Goal: Task Accomplishment & Management: Use online tool/utility

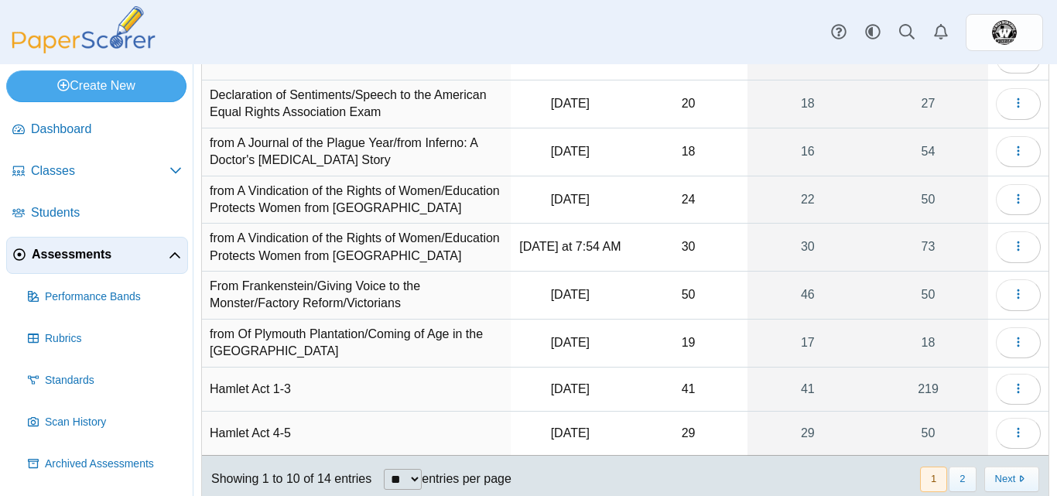
scroll to position [180, 0]
click at [1006, 253] on button "button" at bounding box center [1018, 246] width 45 height 31
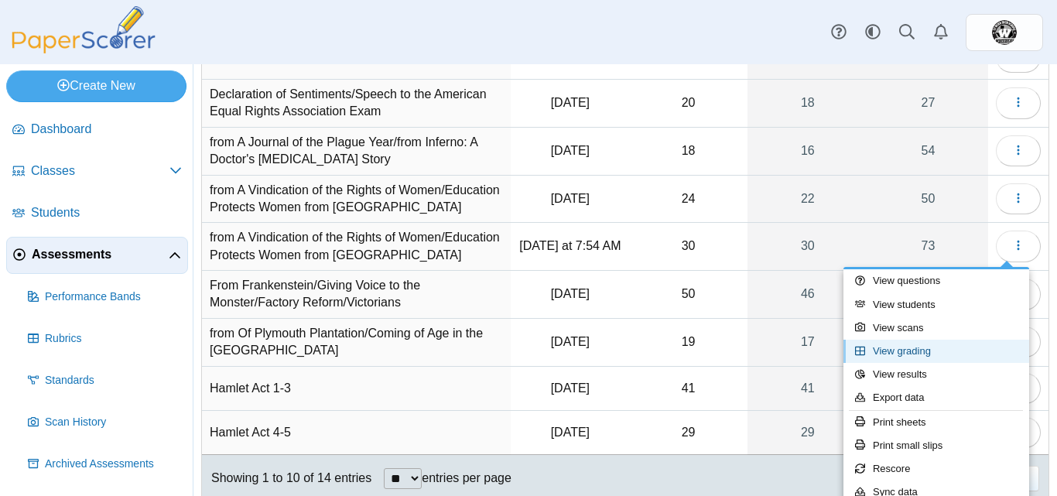
click at [951, 348] on link "View grading" at bounding box center [937, 351] width 186 height 23
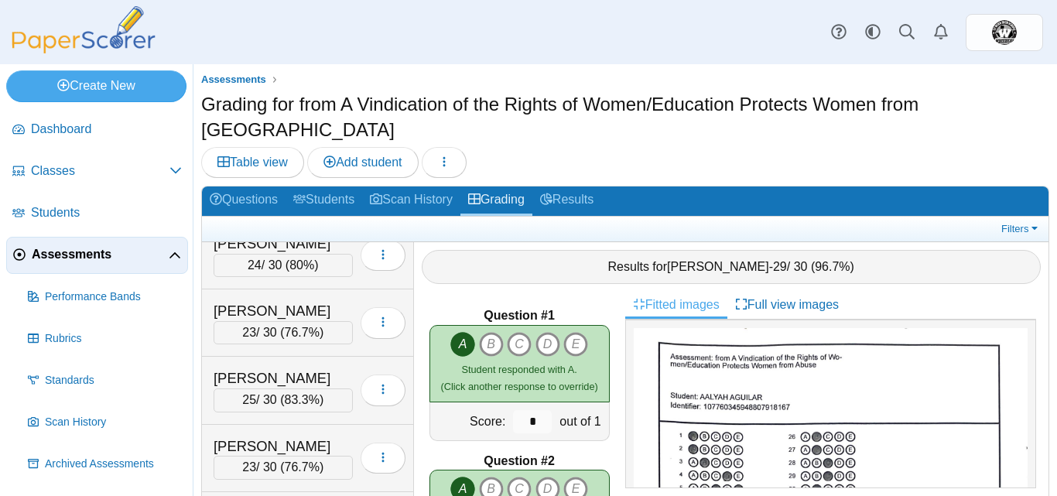
scroll to position [227, 0]
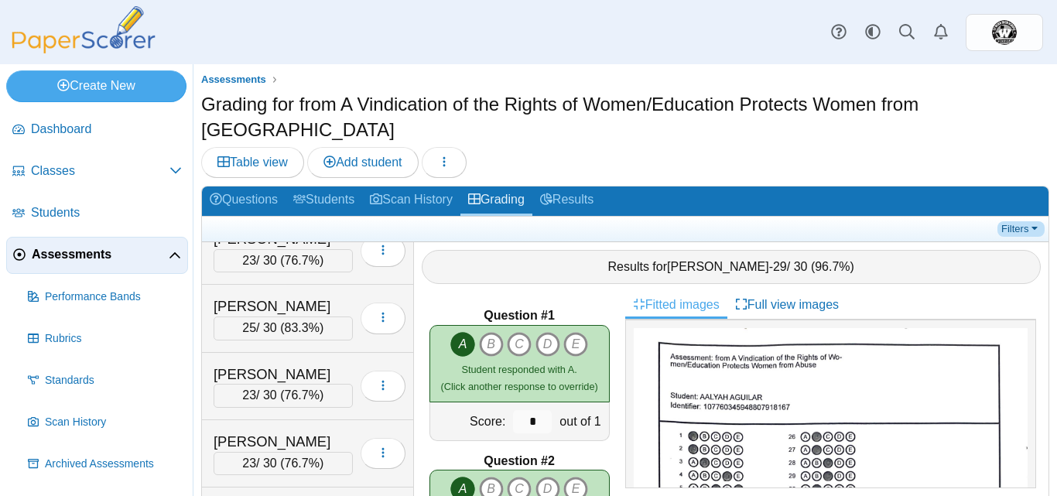
click at [1040, 221] on link "Filters" at bounding box center [1021, 228] width 47 height 15
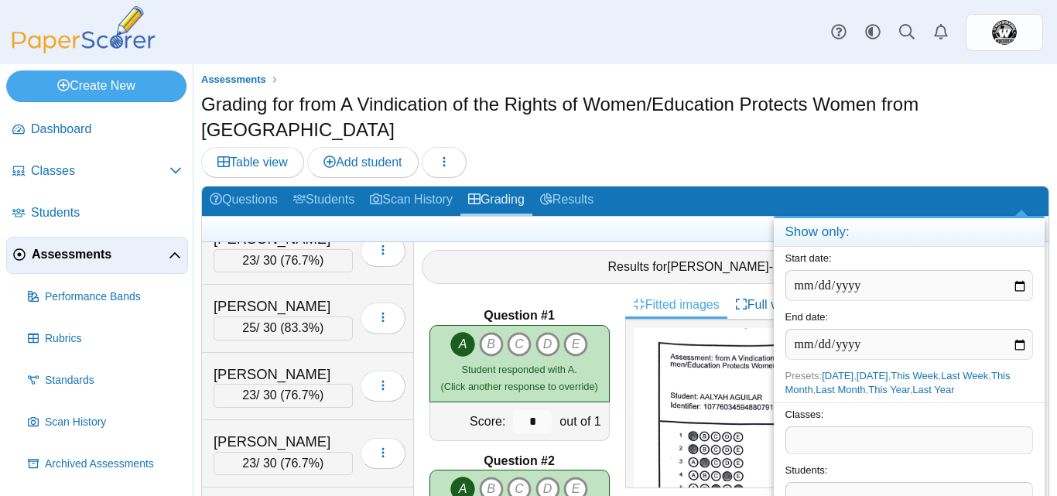
click at [890, 438] on span at bounding box center [910, 440] width 246 height 26
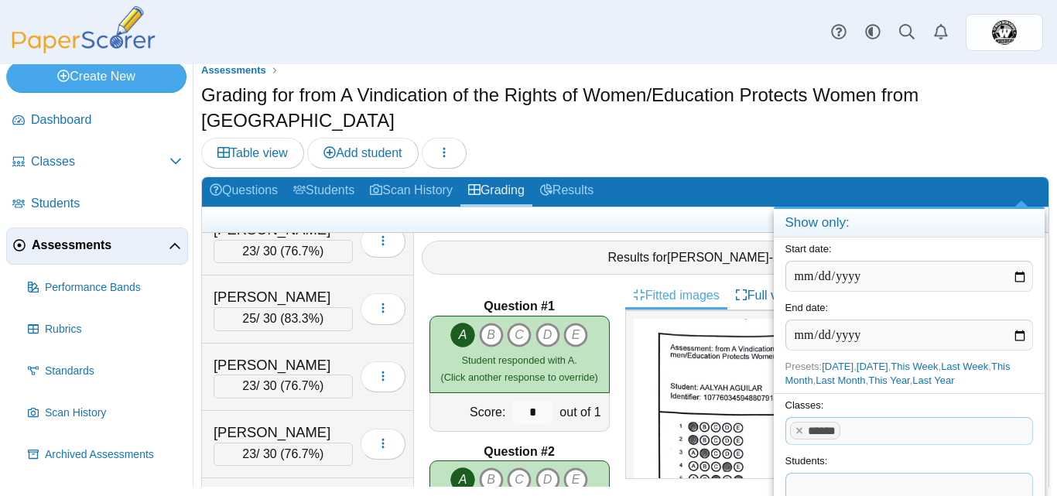
scroll to position [61, 0]
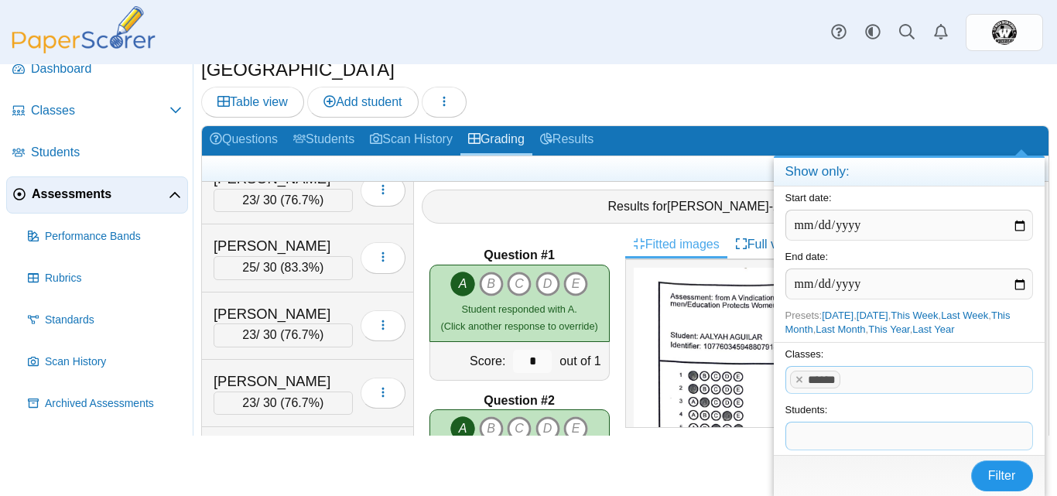
click at [995, 477] on span "Filter" at bounding box center [1003, 475] width 28 height 13
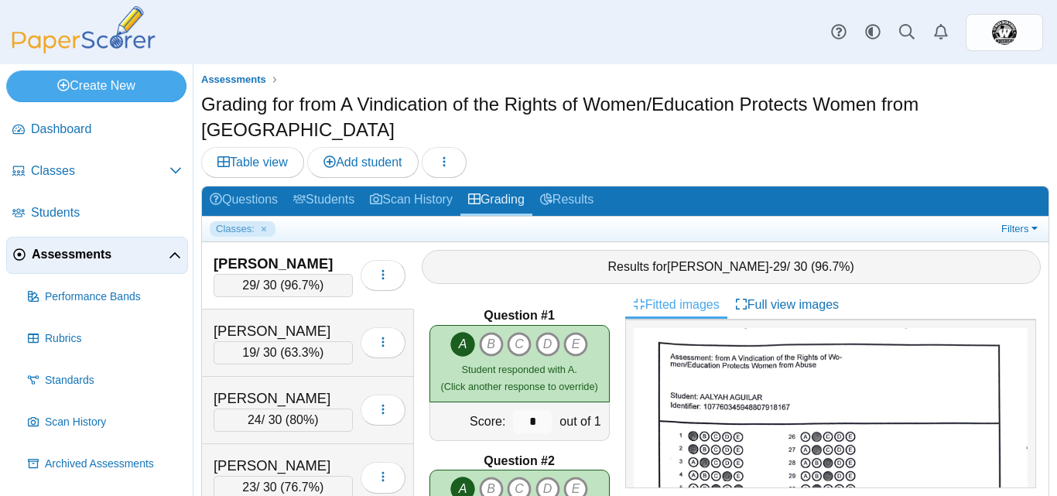
click at [996, 221] on ul "Classes:" at bounding box center [604, 228] width 788 height 15
click at [1008, 221] on link "Filters" at bounding box center [1021, 228] width 47 height 15
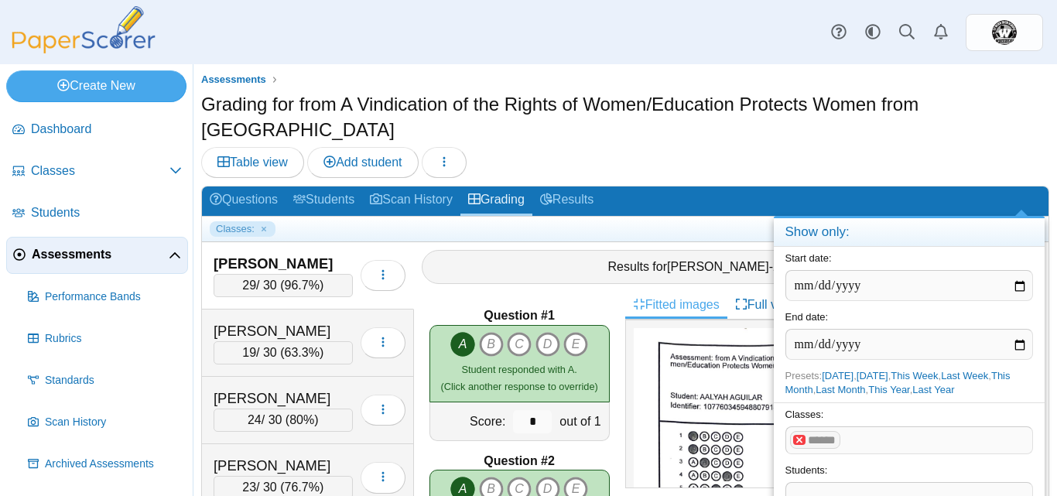
click at [798, 444] on x "remove tag" at bounding box center [800, 440] width 13 height 10
click at [798, 444] on span at bounding box center [910, 440] width 246 height 26
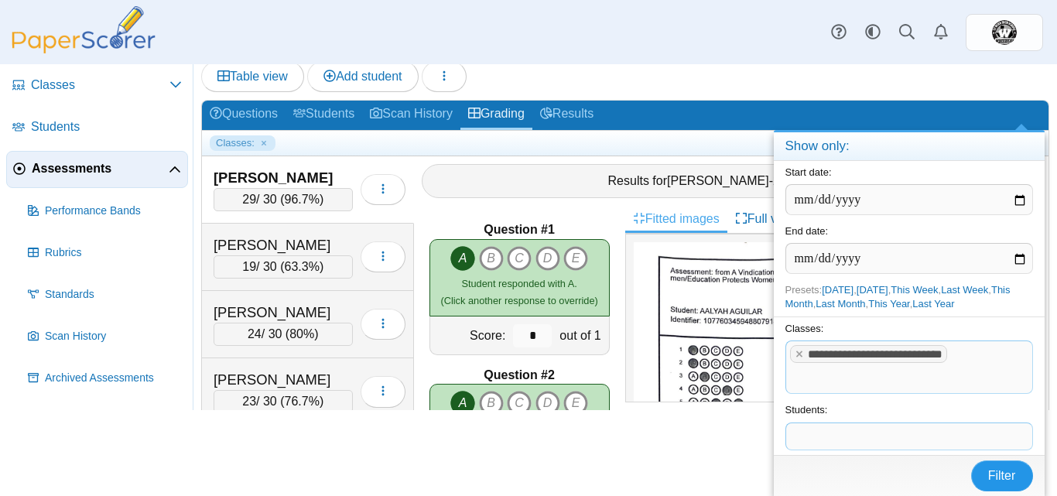
click at [998, 484] on button "Filter" at bounding box center [1003, 476] width 62 height 31
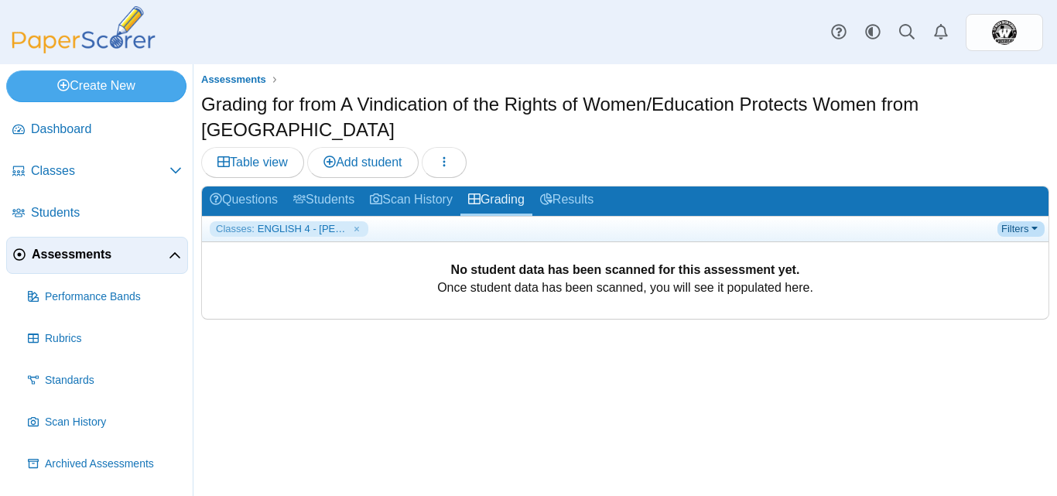
click at [1027, 221] on link "Filters" at bounding box center [1021, 228] width 47 height 15
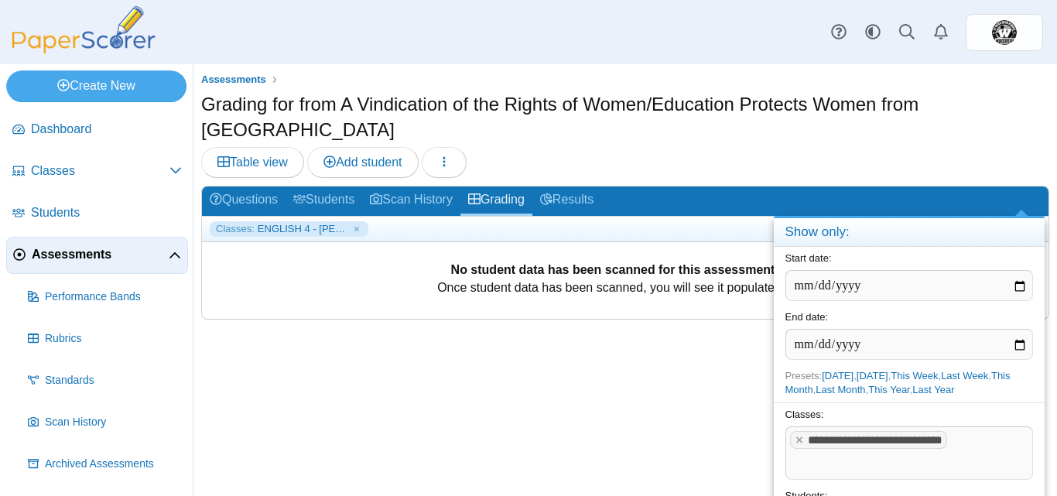
click at [941, 468] on span at bounding box center [910, 466] width 246 height 26
click at [799, 437] on x "remove tag" at bounding box center [800, 440] width 13 height 10
click at [886, 440] on span at bounding box center [944, 440] width 170 height 26
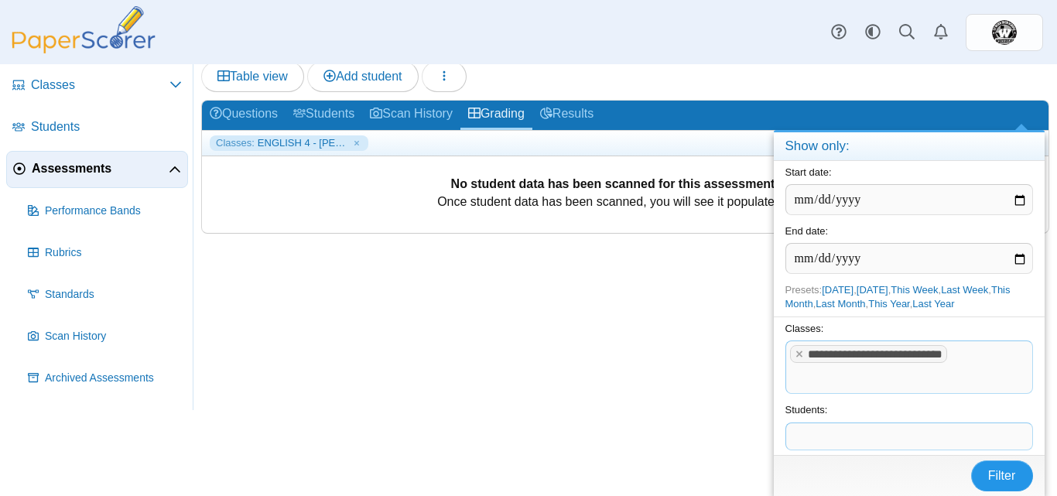
click at [999, 478] on span "Filter" at bounding box center [1003, 475] width 28 height 13
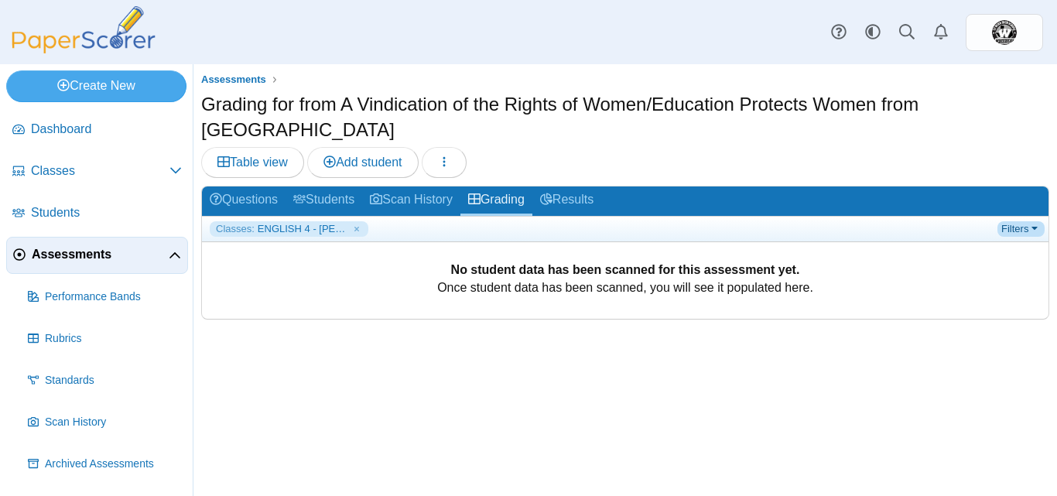
click at [1028, 221] on link "Filters" at bounding box center [1021, 228] width 47 height 15
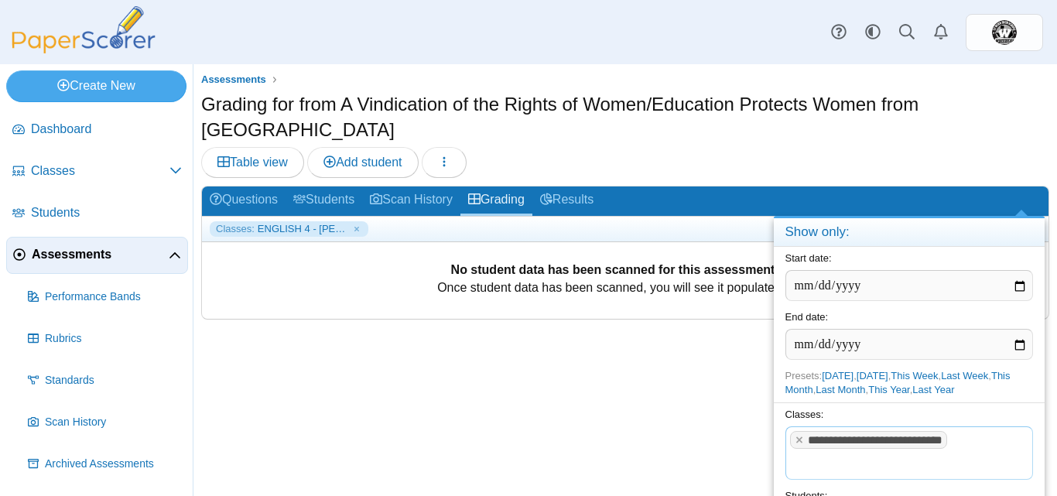
click at [996, 447] on tags "**********" at bounding box center [910, 454] width 248 height 54
click at [798, 440] on x "remove tag" at bounding box center [800, 440] width 13 height 10
click at [831, 435] on span at bounding box center [910, 440] width 246 height 26
click at [1023, 283] on input "date" at bounding box center [910, 285] width 248 height 31
type input "**********"
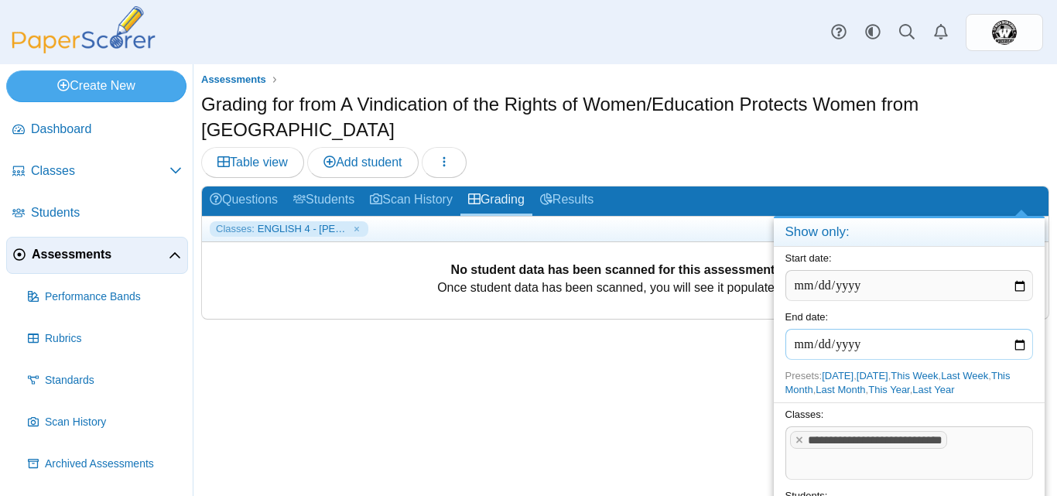
click at [1024, 346] on input "date" at bounding box center [910, 344] width 248 height 31
type input "**********"
click at [982, 447] on tags "**********" at bounding box center [910, 454] width 248 height 54
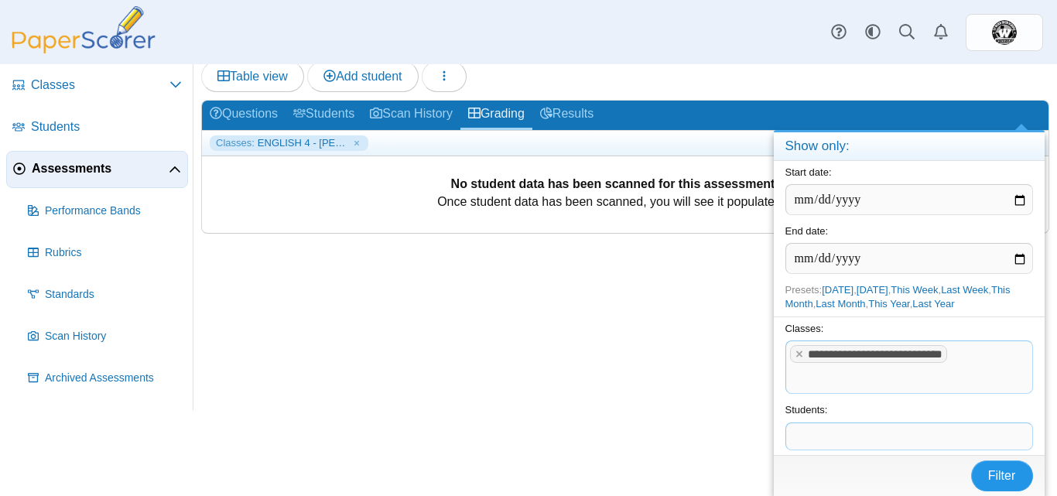
click at [987, 474] on button "Filter" at bounding box center [1003, 476] width 62 height 31
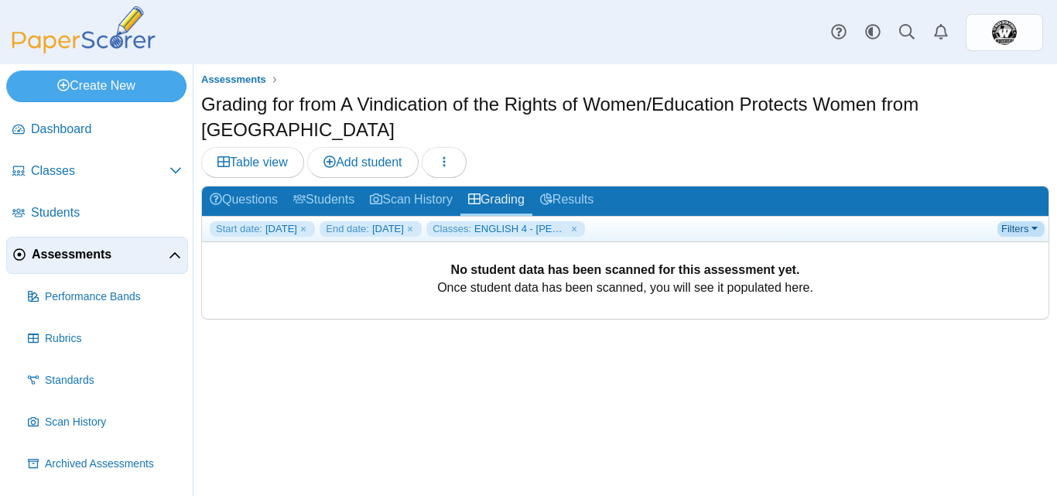
click at [1016, 221] on link "Filters" at bounding box center [1021, 228] width 47 height 15
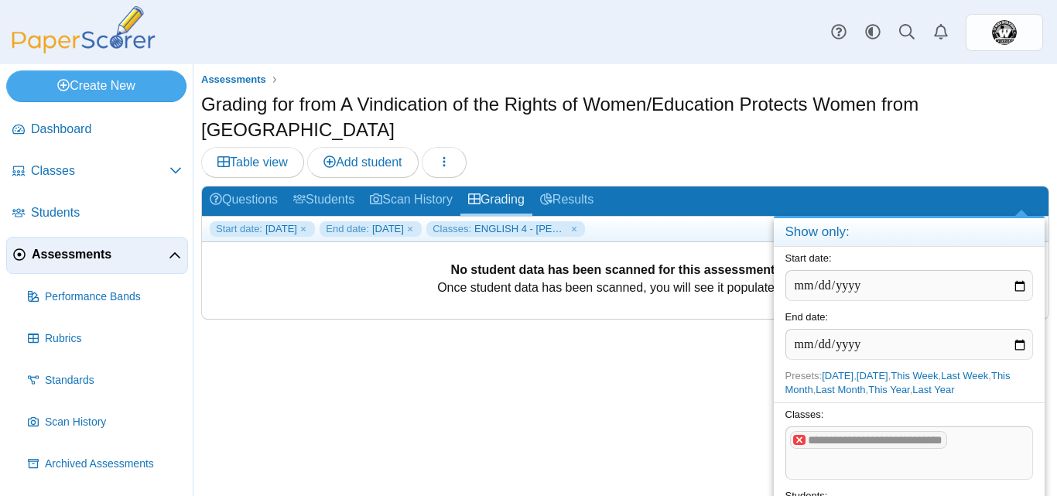
click at [803, 444] on x "remove tag" at bounding box center [800, 440] width 13 height 10
click at [803, 444] on span at bounding box center [910, 440] width 246 height 26
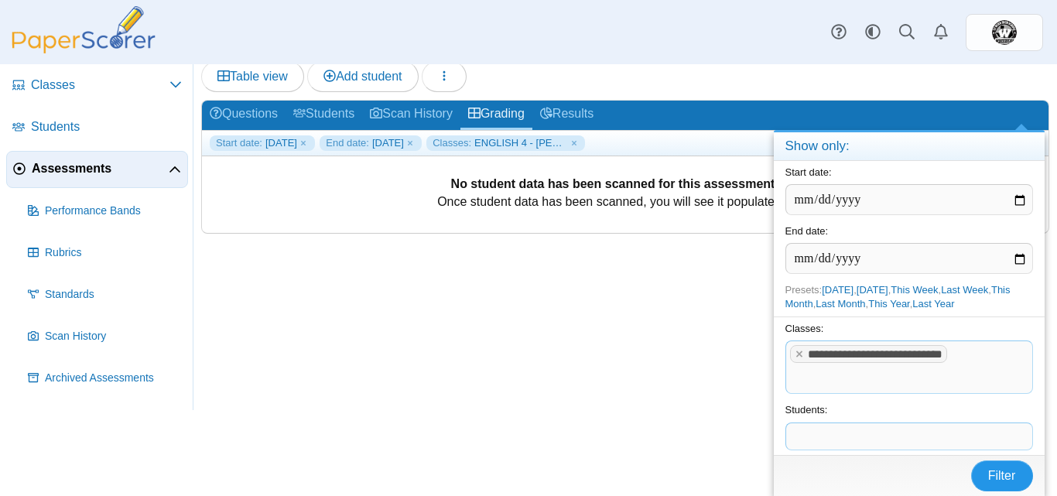
click at [998, 481] on span "Filter" at bounding box center [1003, 475] width 28 height 13
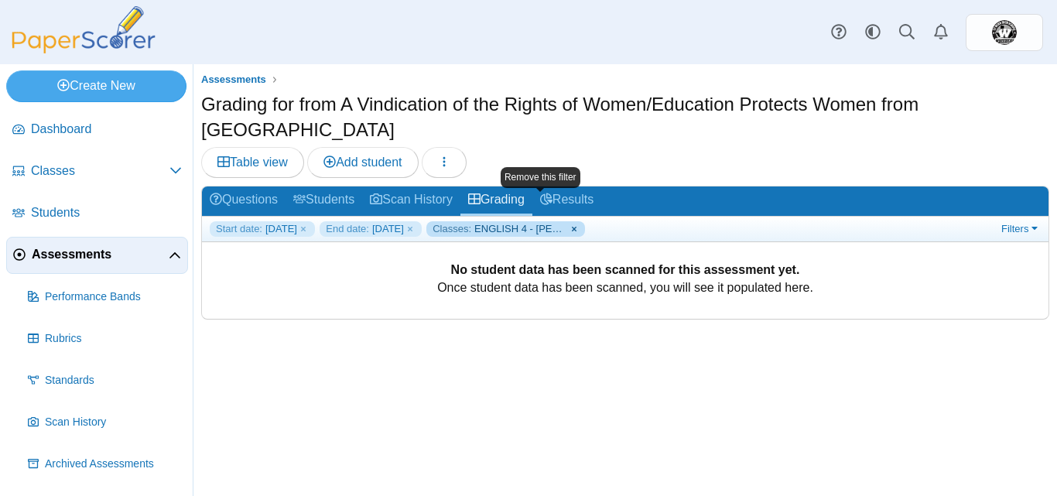
click at [585, 221] on link "Classes: ENGLISH 4 - [PERSON_NAME] - 01" at bounding box center [506, 228] width 159 height 15
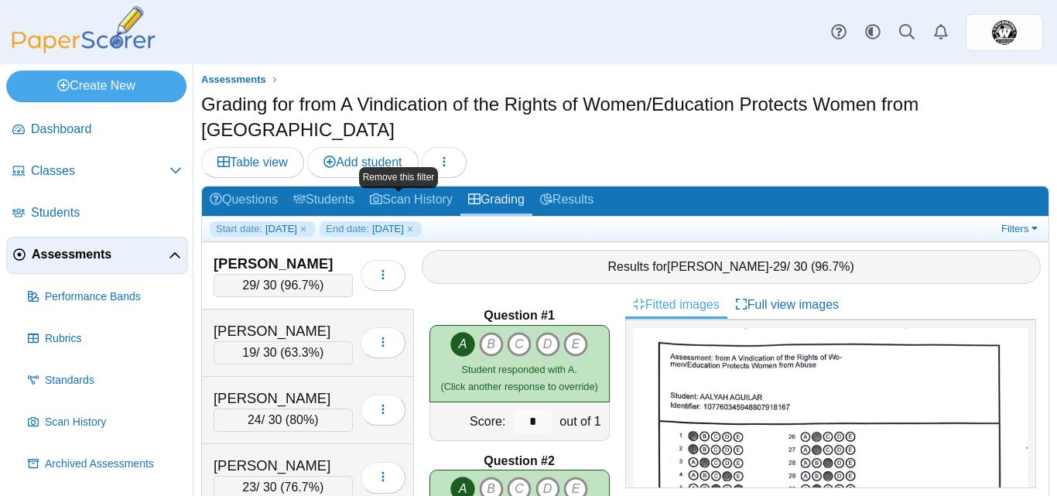
click at [422, 221] on link "End date: [DATE]" at bounding box center [371, 228] width 102 height 15
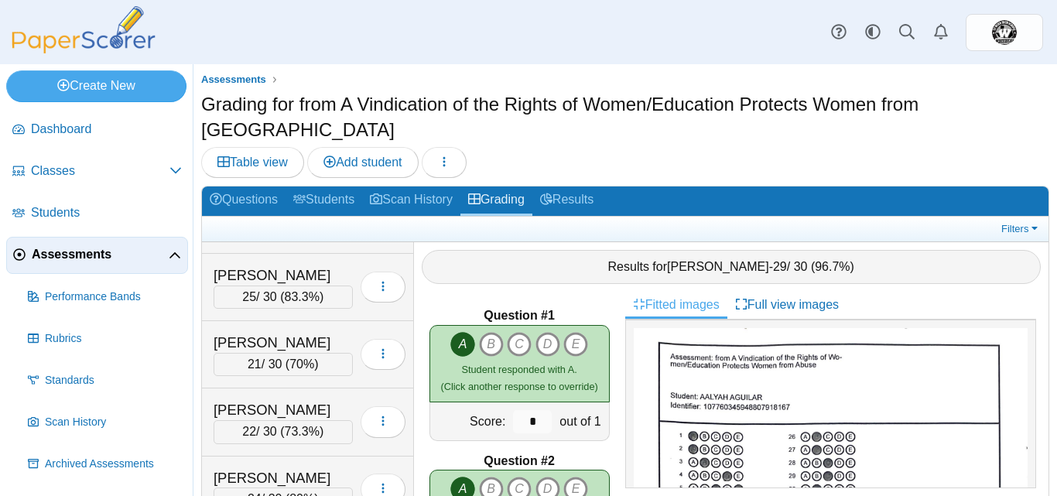
scroll to position [3123, 0]
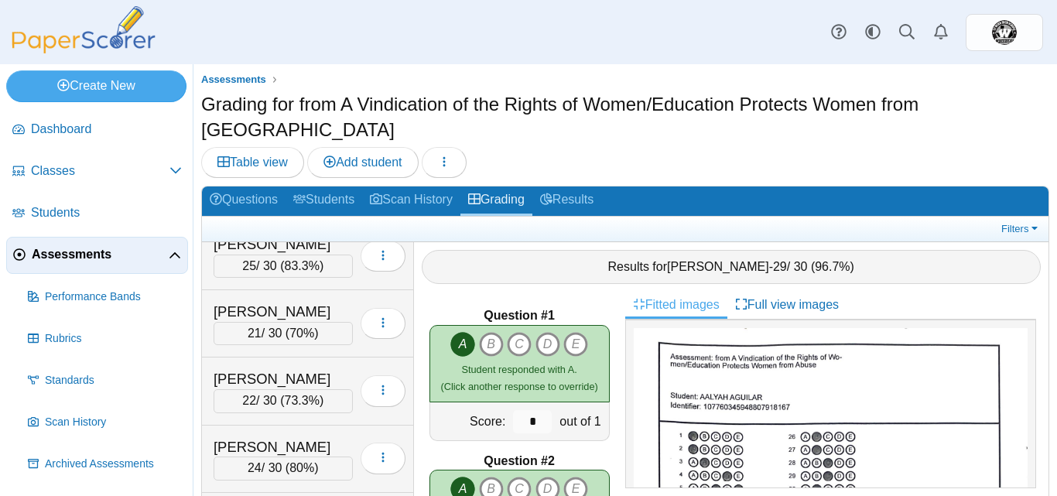
drag, startPoint x: 401, startPoint y: 220, endPoint x: 447, endPoint y: 218, distance: 46.5
click at [447, 242] on div "[PERSON_NAME] 29 / 30 ( 96.7% ) Loading… 19 63.3% 24" at bounding box center [625, 373] width 847 height 262
click at [341, 302] on div "[PERSON_NAME]" at bounding box center [283, 312] width 139 height 20
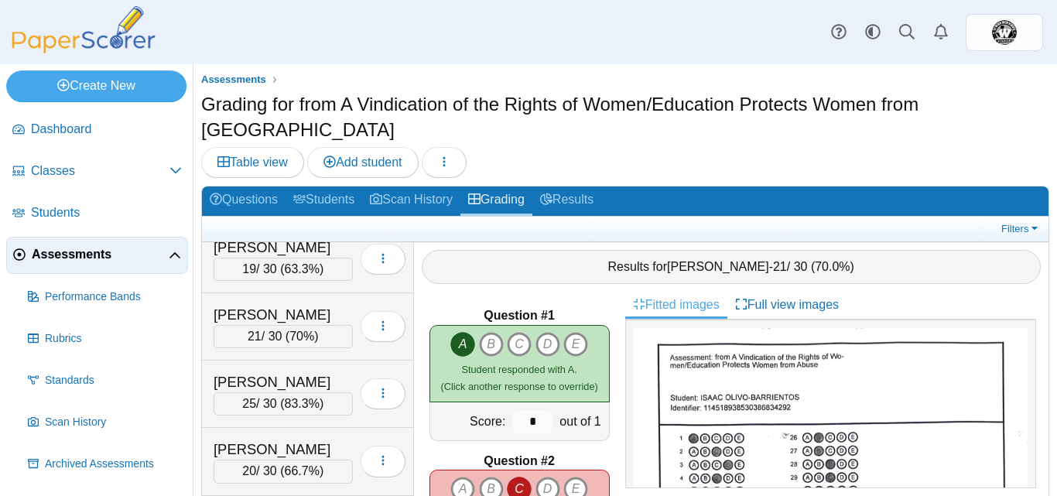
scroll to position [3943, 0]
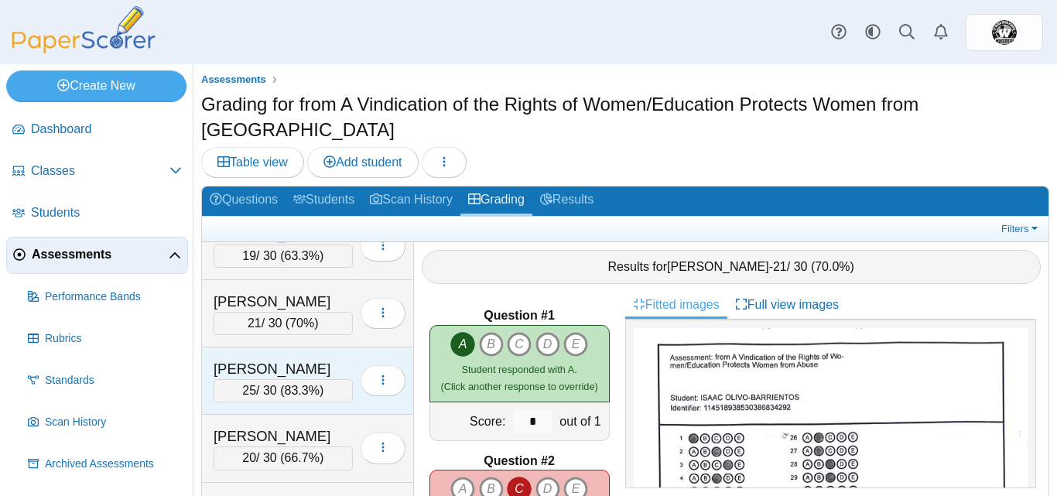
click at [338, 359] on div "[PERSON_NAME]" at bounding box center [283, 369] width 139 height 20
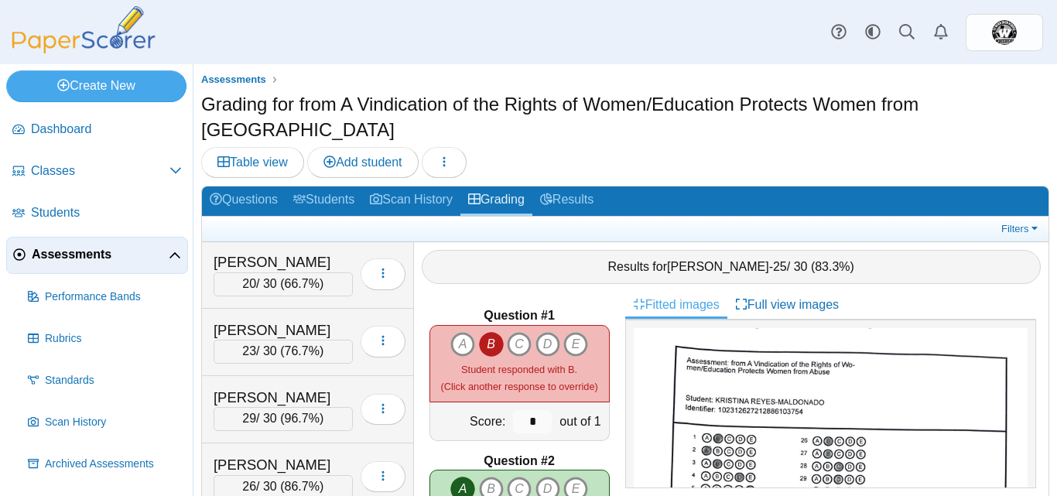
scroll to position [4123, 0]
